Goal: Obtain resource: Download file/media

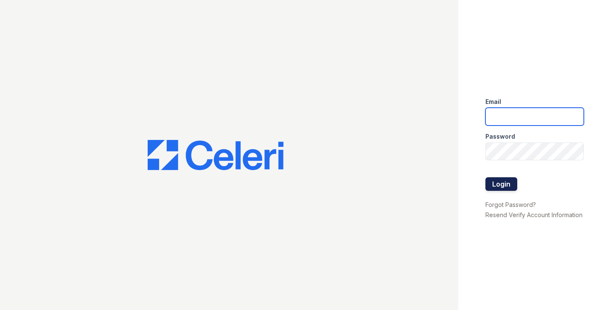
type input "tjackson@samapartments.com"
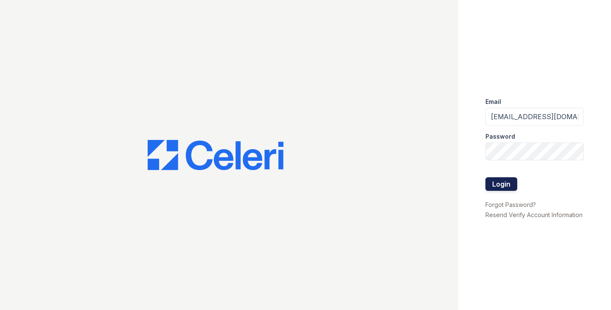
click at [503, 185] on button "Login" at bounding box center [501, 184] width 32 height 14
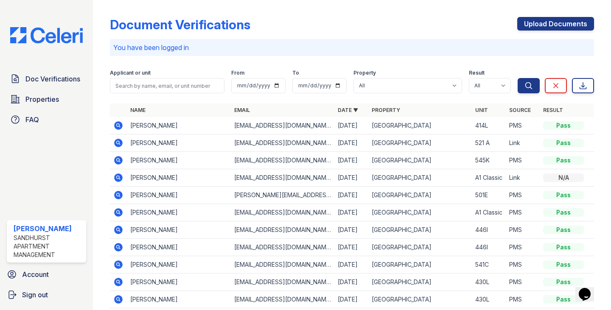
click at [120, 123] on icon at bounding box center [119, 125] width 8 height 8
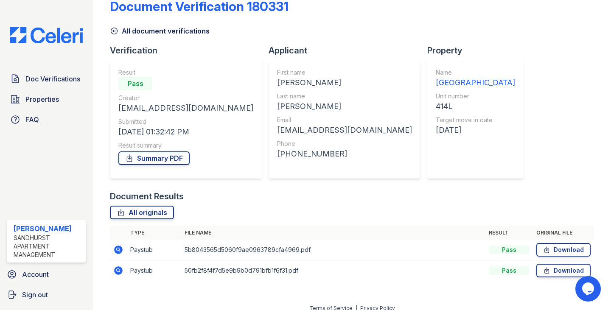
scroll to position [27, 0]
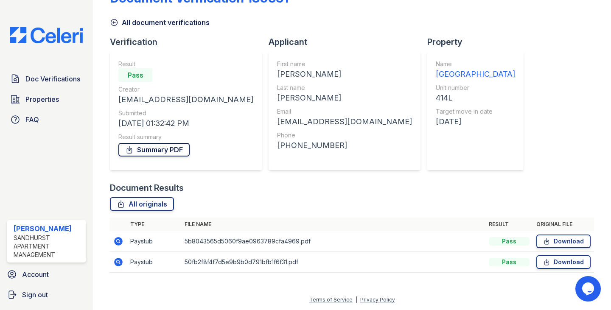
click at [162, 148] on link "Summary PDF" at bounding box center [153, 150] width 71 height 14
click at [123, 237] on icon at bounding box center [118, 241] width 10 height 10
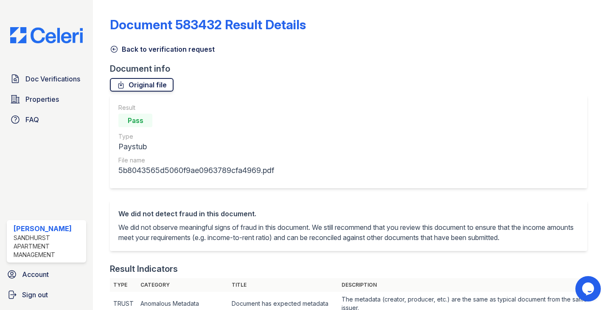
click at [154, 82] on link "Original file" at bounding box center [142, 85] width 64 height 14
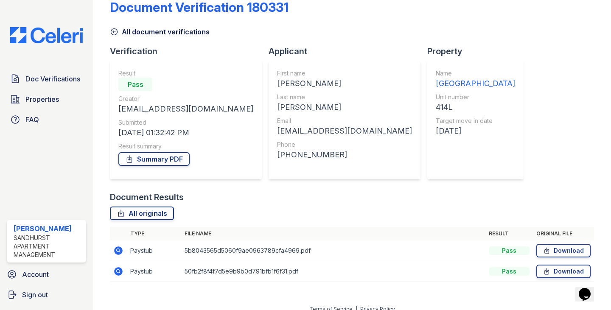
scroll to position [27, 0]
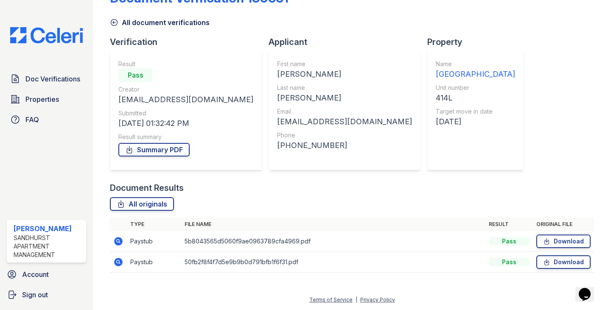
click at [118, 260] on icon at bounding box center [118, 262] width 10 height 10
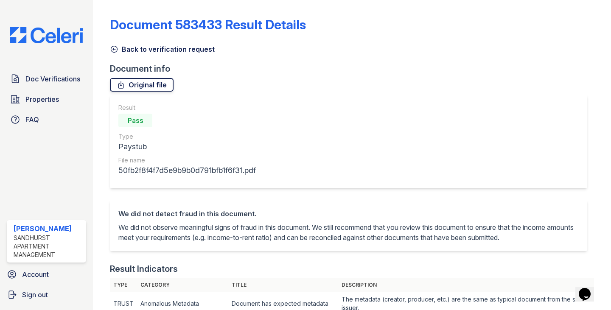
click at [154, 87] on link "Original file" at bounding box center [142, 85] width 64 height 14
